Goal: Information Seeking & Learning: Compare options

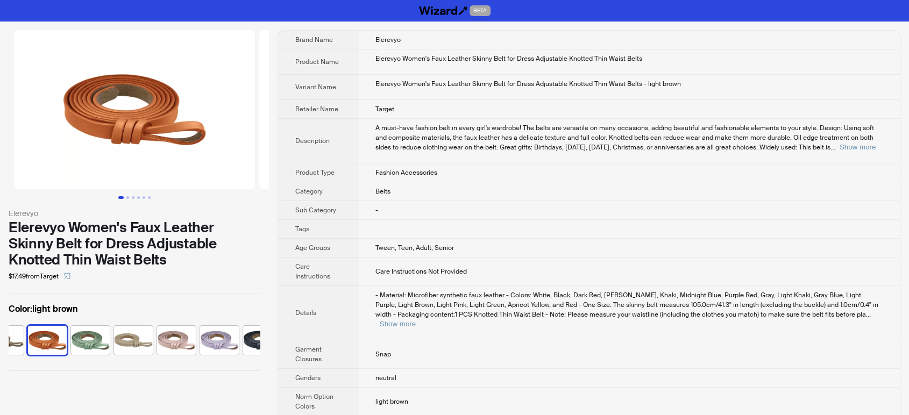
scroll to position [0, 285]
